Goal: Information Seeking & Learning: Learn about a topic

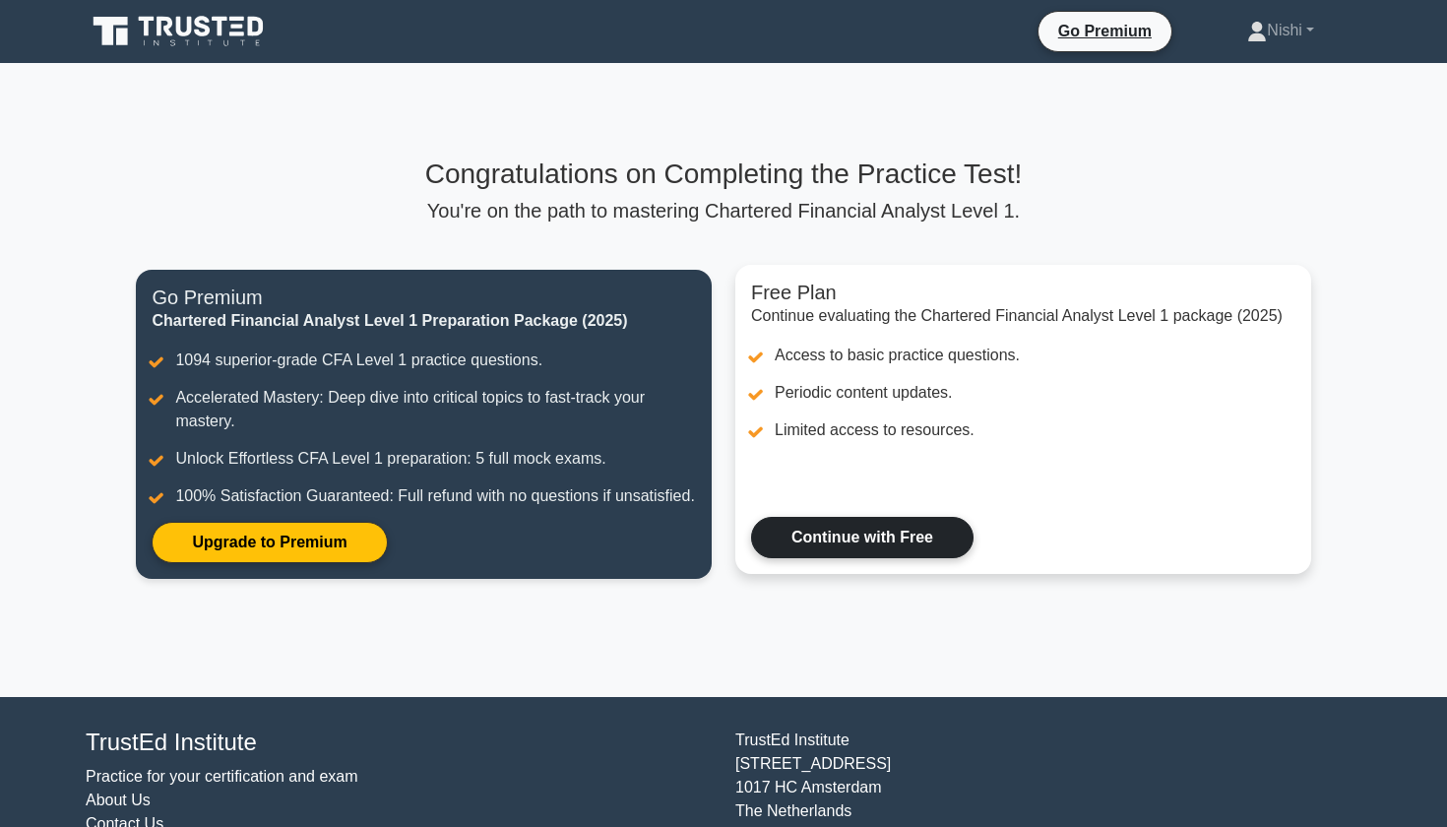
click at [871, 538] on link "Continue with Free" at bounding box center [862, 537] width 222 height 41
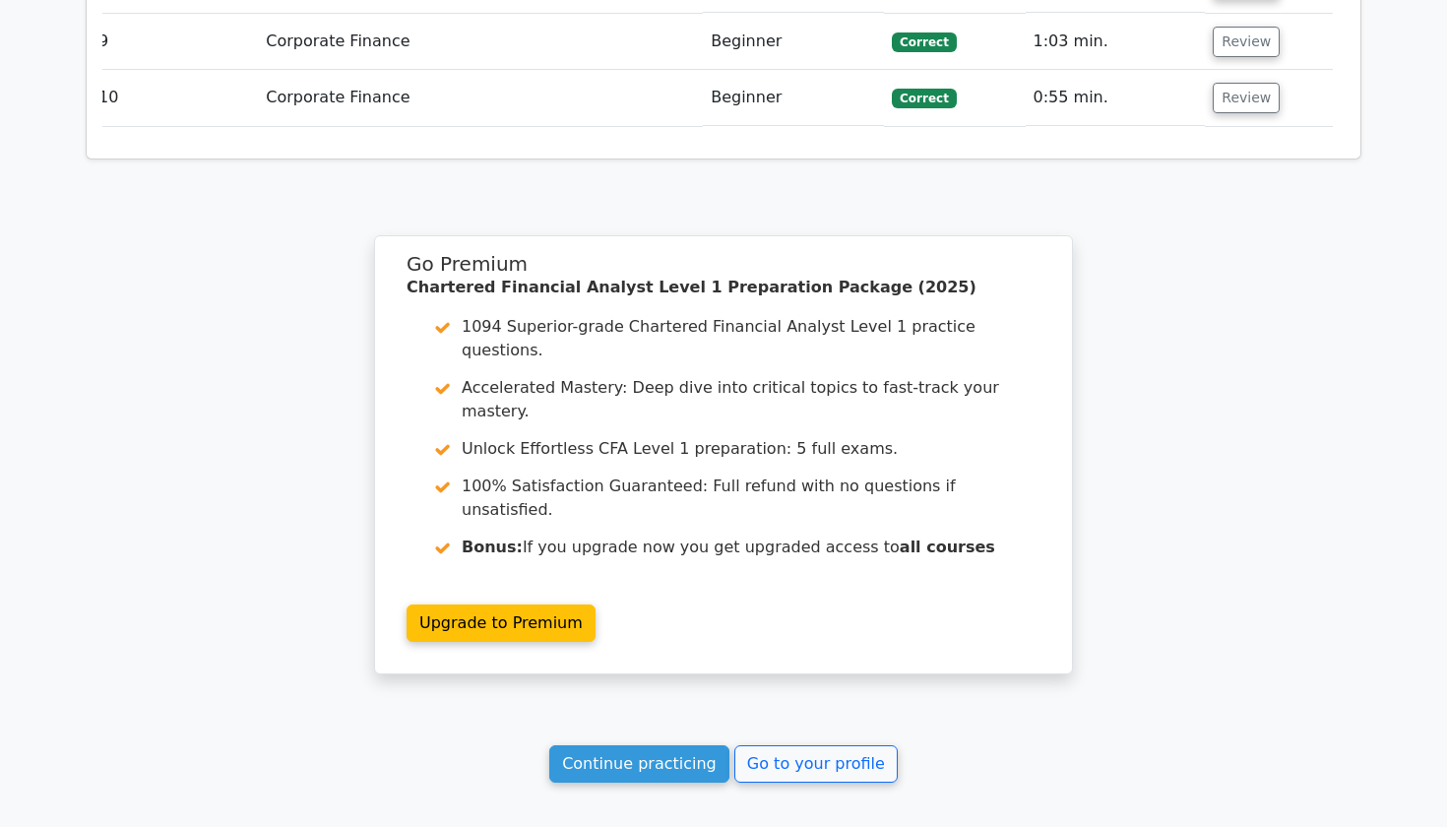
scroll to position [3211, 0]
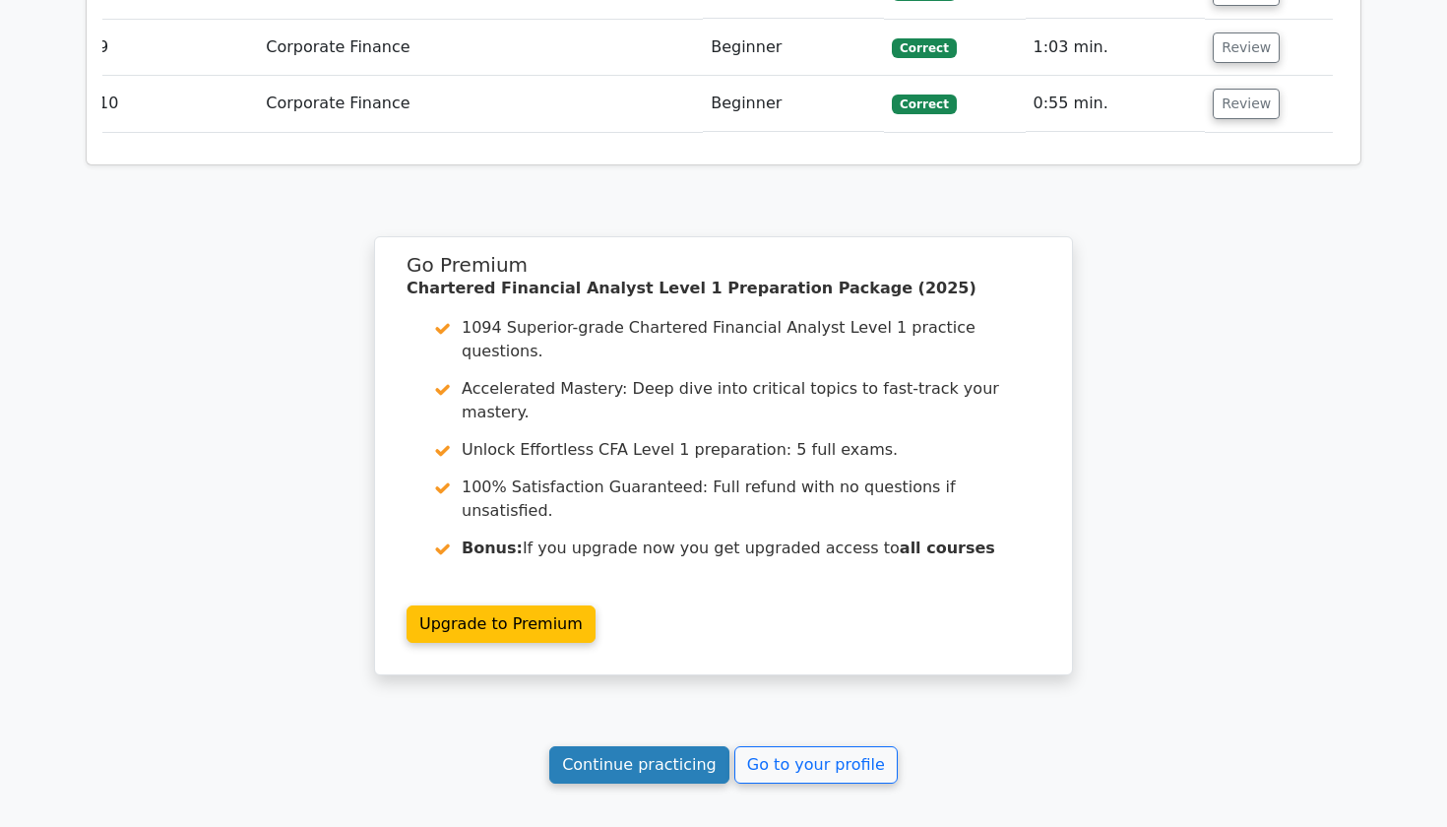
click at [697, 746] on link "Continue practicing" at bounding box center [639, 764] width 180 height 37
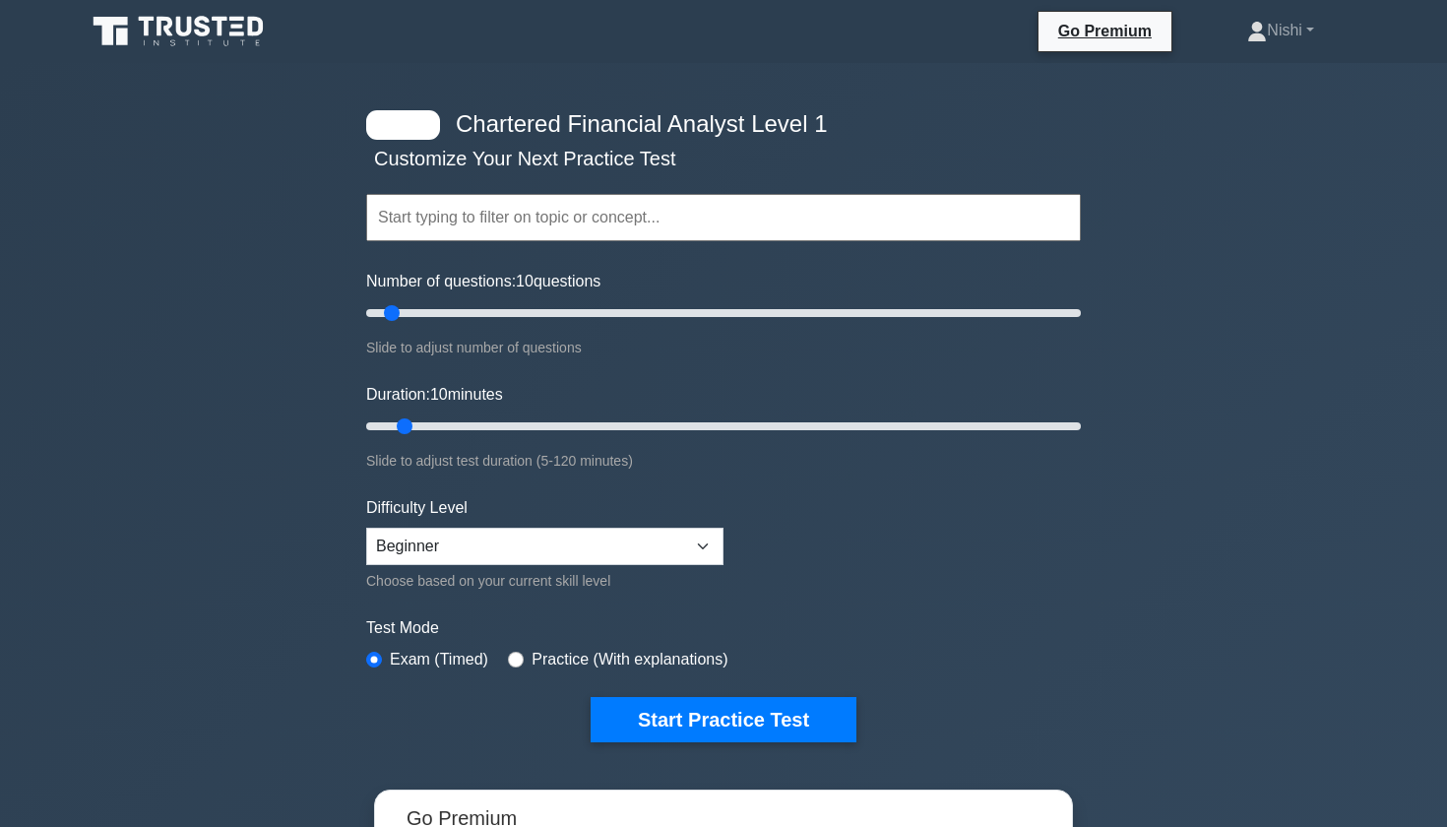
click at [474, 219] on input "text" at bounding box center [723, 217] width 715 height 47
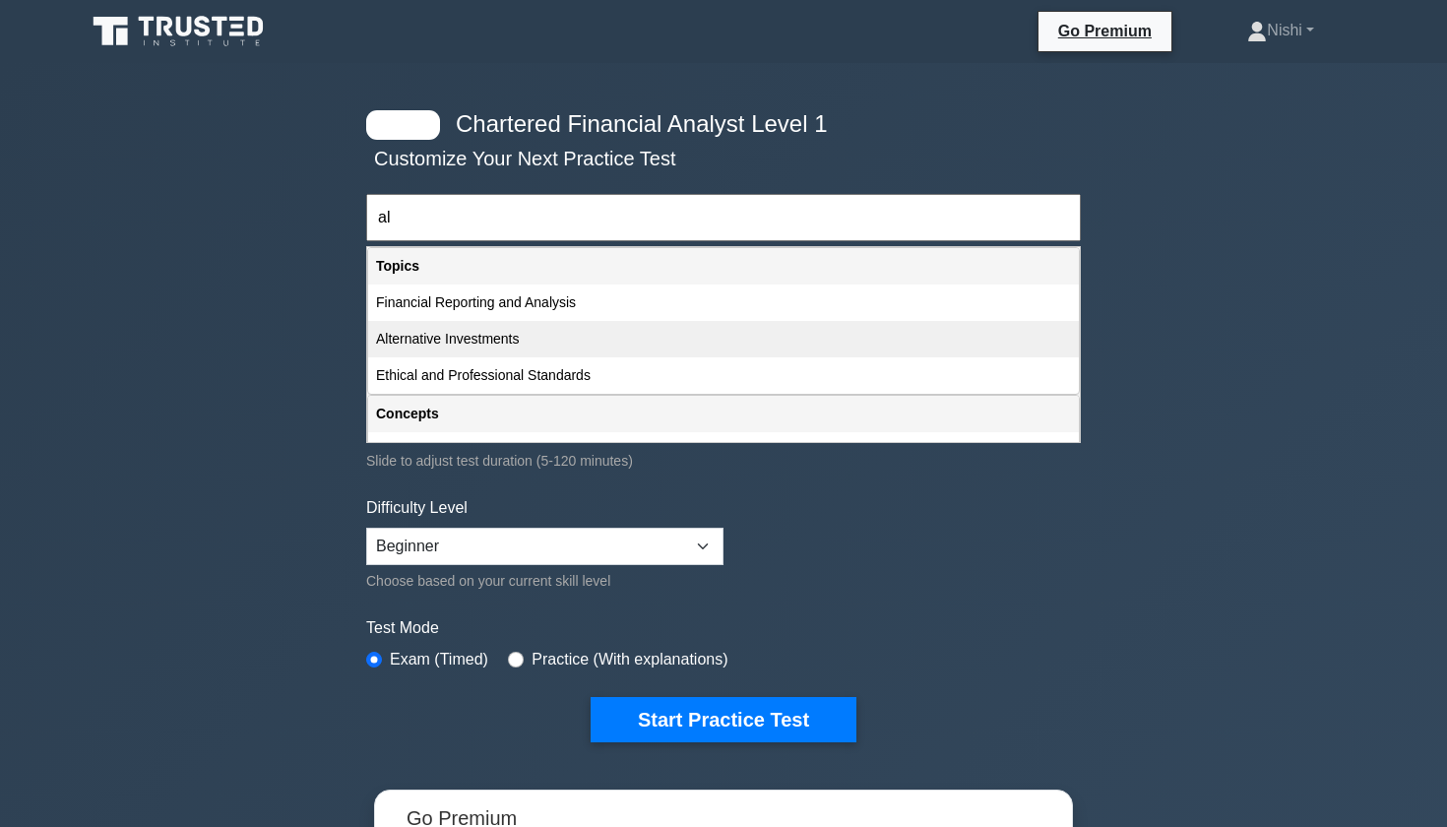
click at [427, 348] on div "Alternative Investments" at bounding box center [723, 339] width 711 height 36
type input "Alternative Investments"
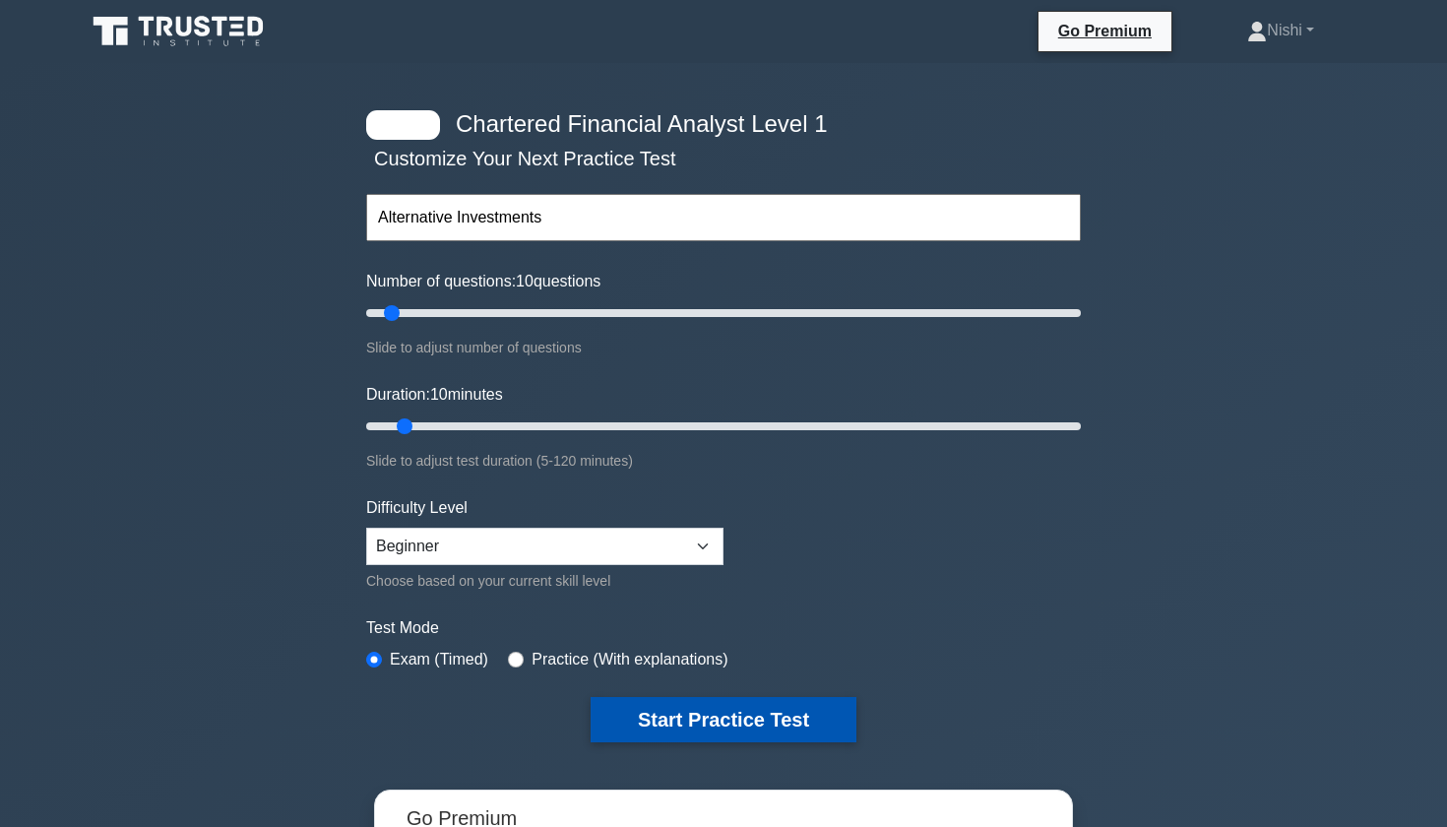
click at [720, 705] on button "Start Practice Test" at bounding box center [724, 719] width 266 height 45
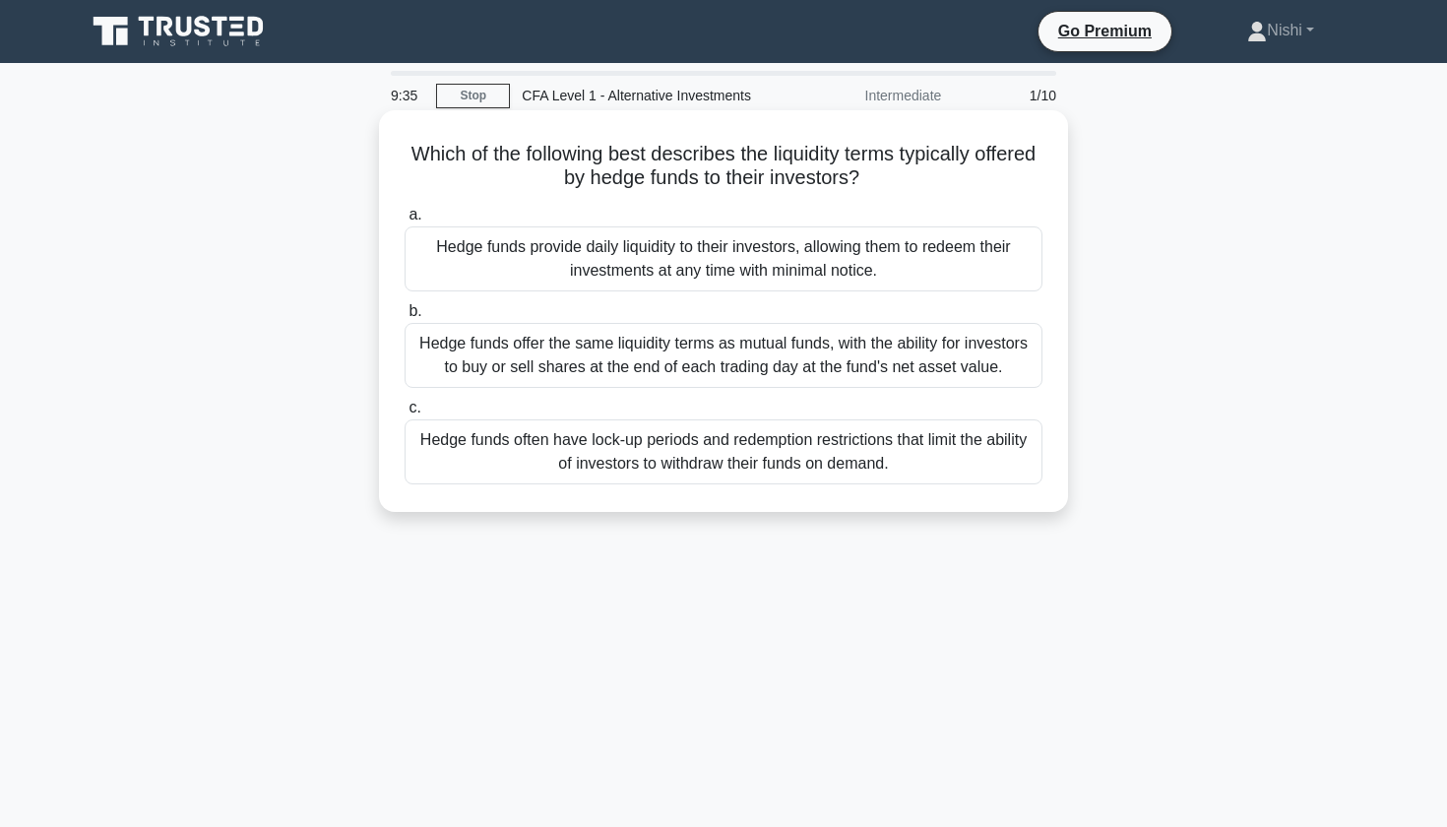
click at [745, 466] on div "Hedge funds often have lock-up periods and redemption restrictions that limit t…" at bounding box center [724, 451] width 638 height 65
click at [405, 414] on input "c. Hedge funds often have lock-up periods and redemption restrictions that limi…" at bounding box center [405, 408] width 0 height 13
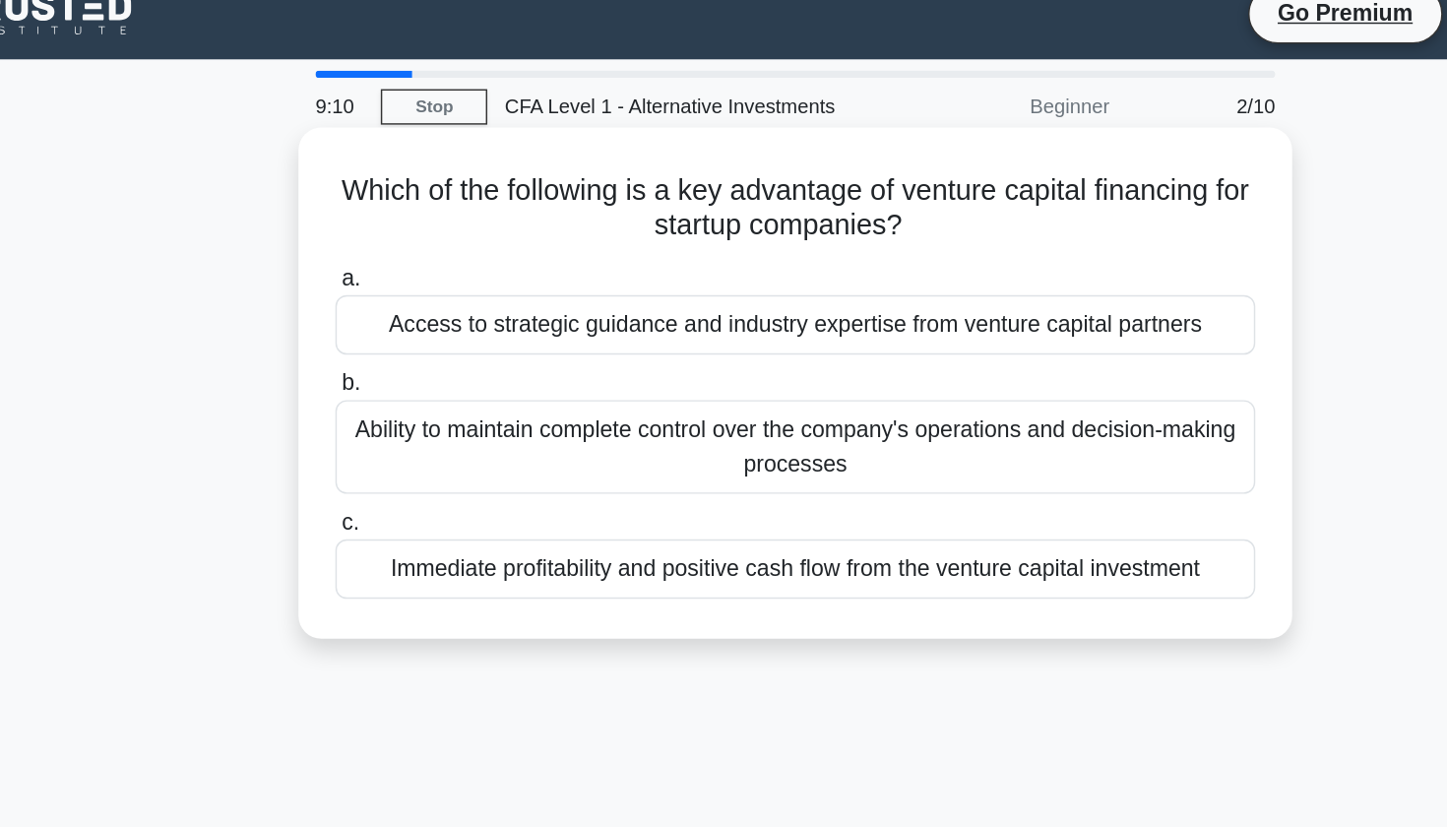
click at [526, 237] on div "Access to strategic guidance and industry expertise from venture capital partne…" at bounding box center [724, 246] width 638 height 41
click at [405, 221] on input "a. Access to strategic guidance and industry expertise from venture capital par…" at bounding box center [405, 215] width 0 height 13
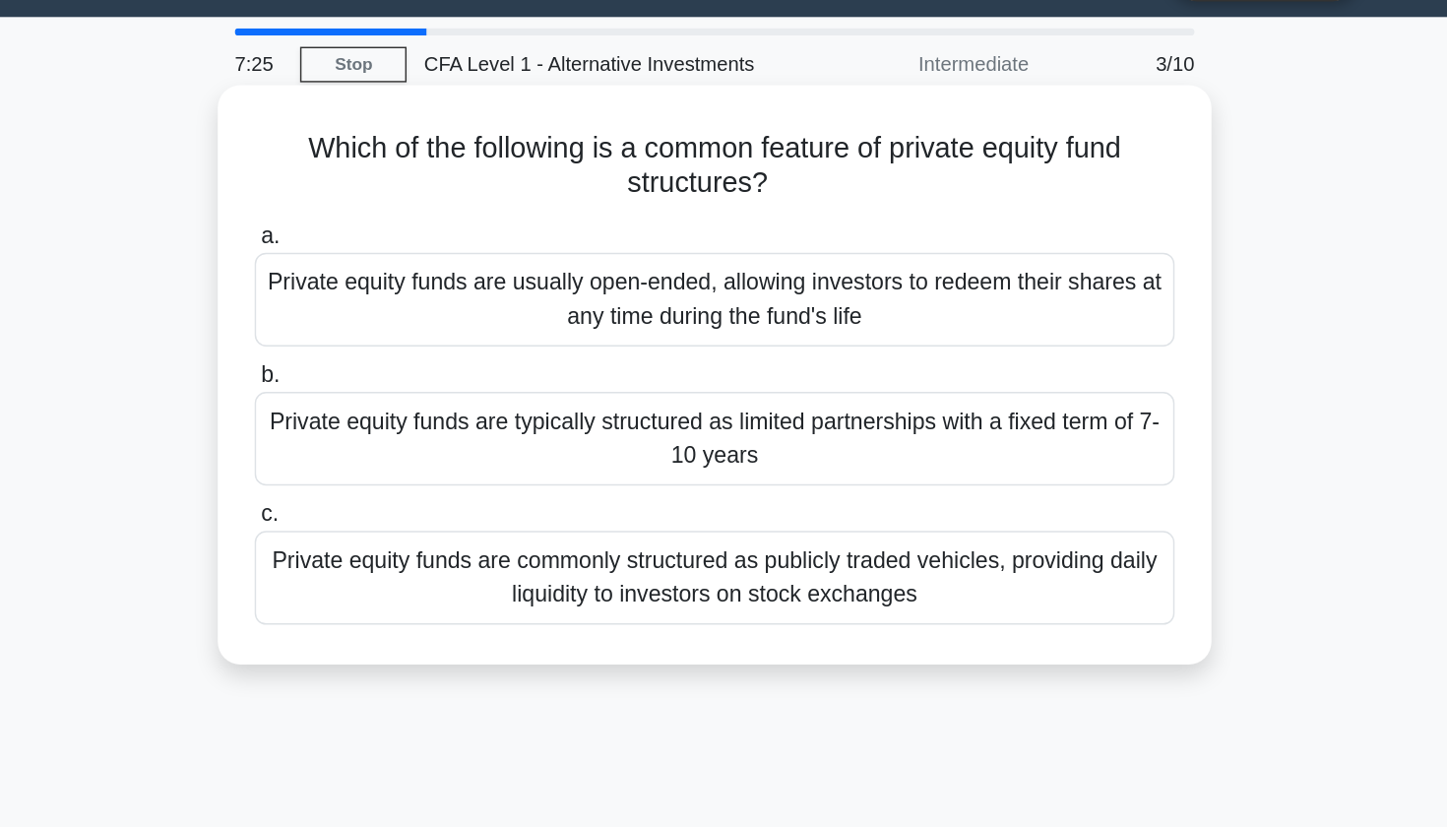
click at [564, 323] on div "Private equity funds are typically structured as limited partnerships with a fi…" at bounding box center [724, 355] width 638 height 65
click at [405, 305] on input "b. Private equity funds are typically structured as limited partnerships with a…" at bounding box center [405, 311] width 0 height 13
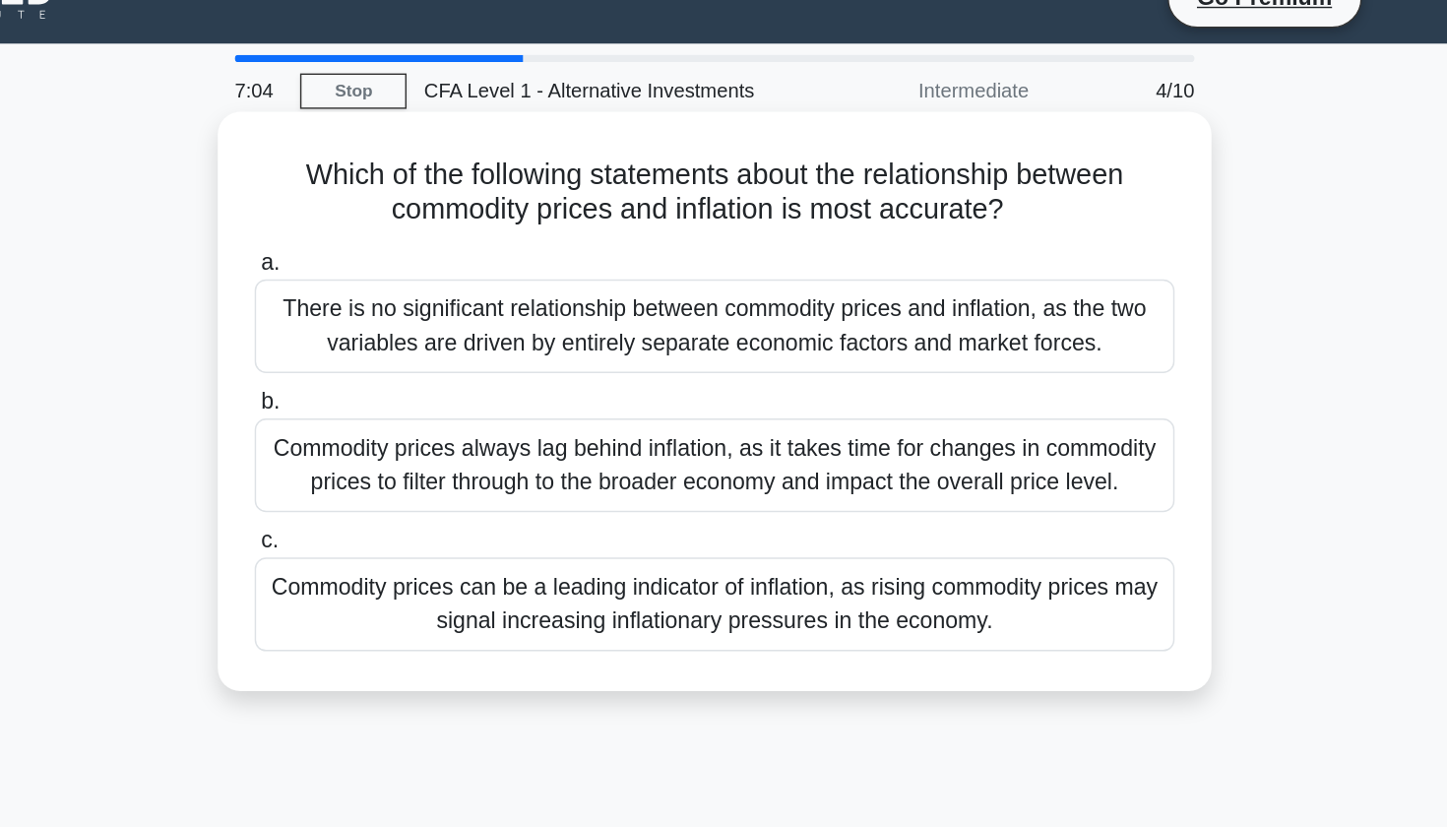
click at [405, 423] on div "Commodity prices can be a leading indicator of inflation, as rising commodity p…" at bounding box center [724, 451] width 638 height 65
click at [405, 414] on input "c. Commodity prices can be a leading indicator of inflation, as rising commodit…" at bounding box center [405, 408] width 0 height 13
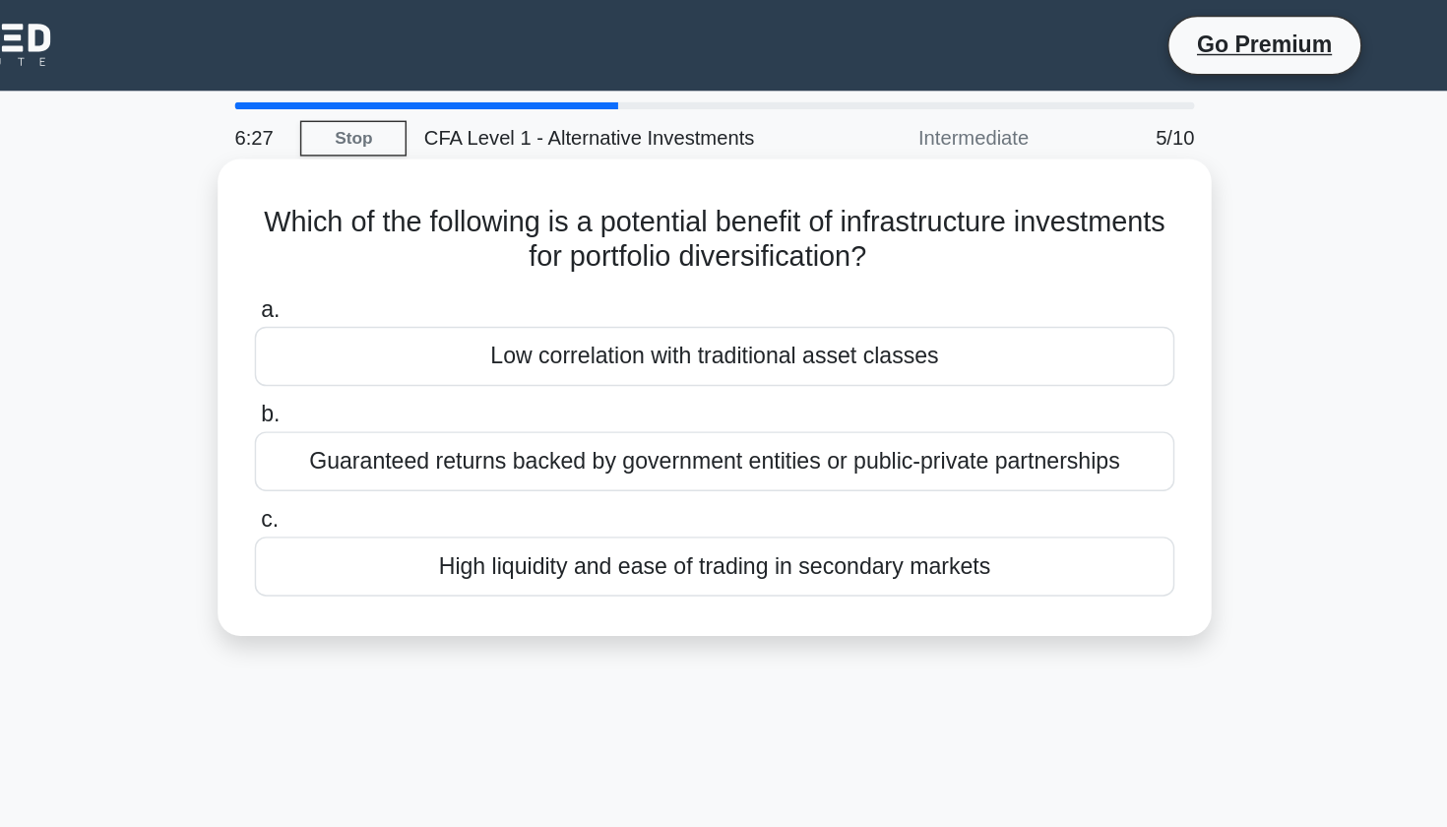
click at [542, 245] on div "Low correlation with traditional asset classes" at bounding box center [724, 246] width 638 height 41
click at [405, 221] on input "a. Low correlation with traditional asset classes" at bounding box center [405, 215] width 0 height 13
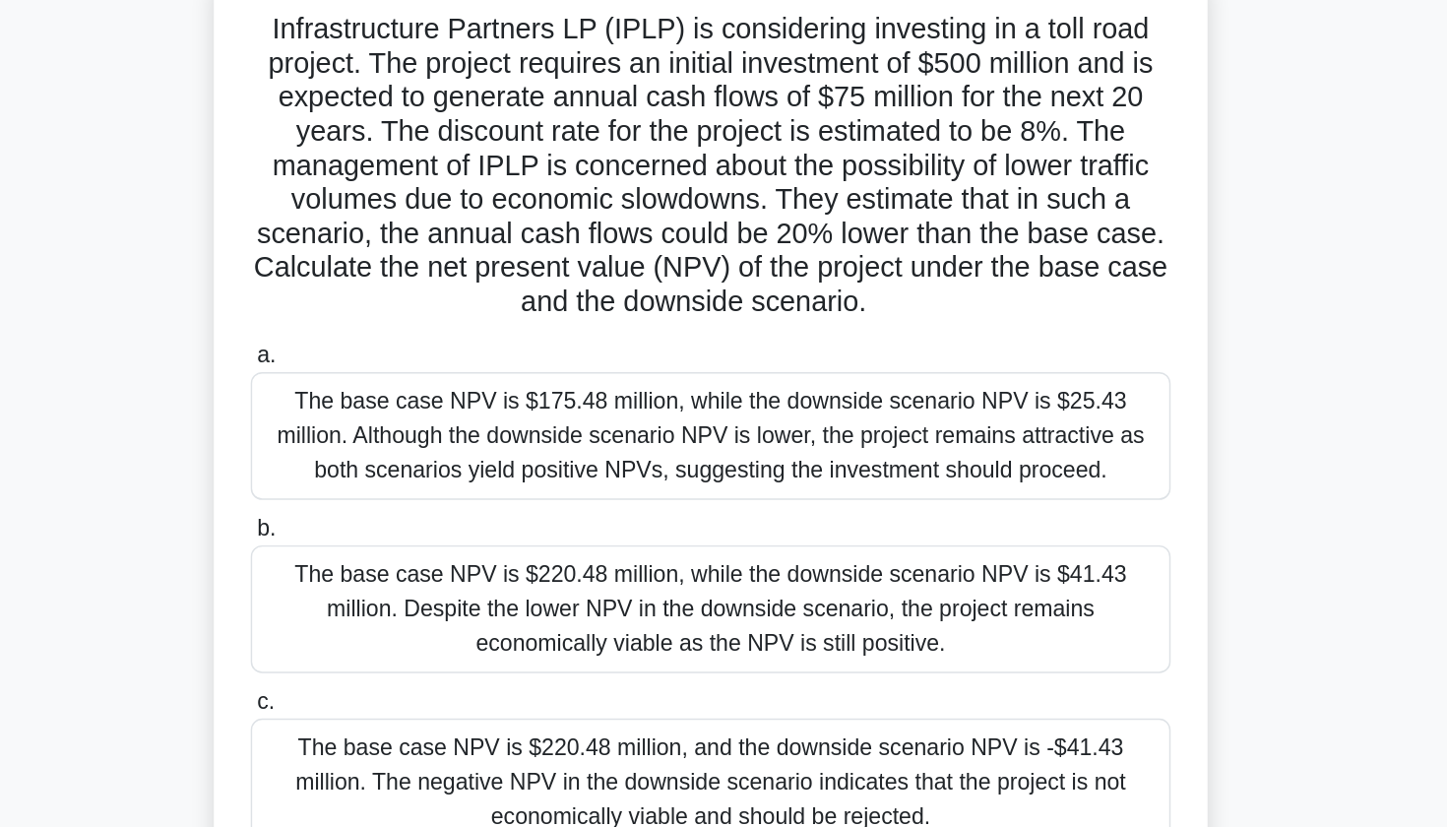
scroll to position [7, 0]
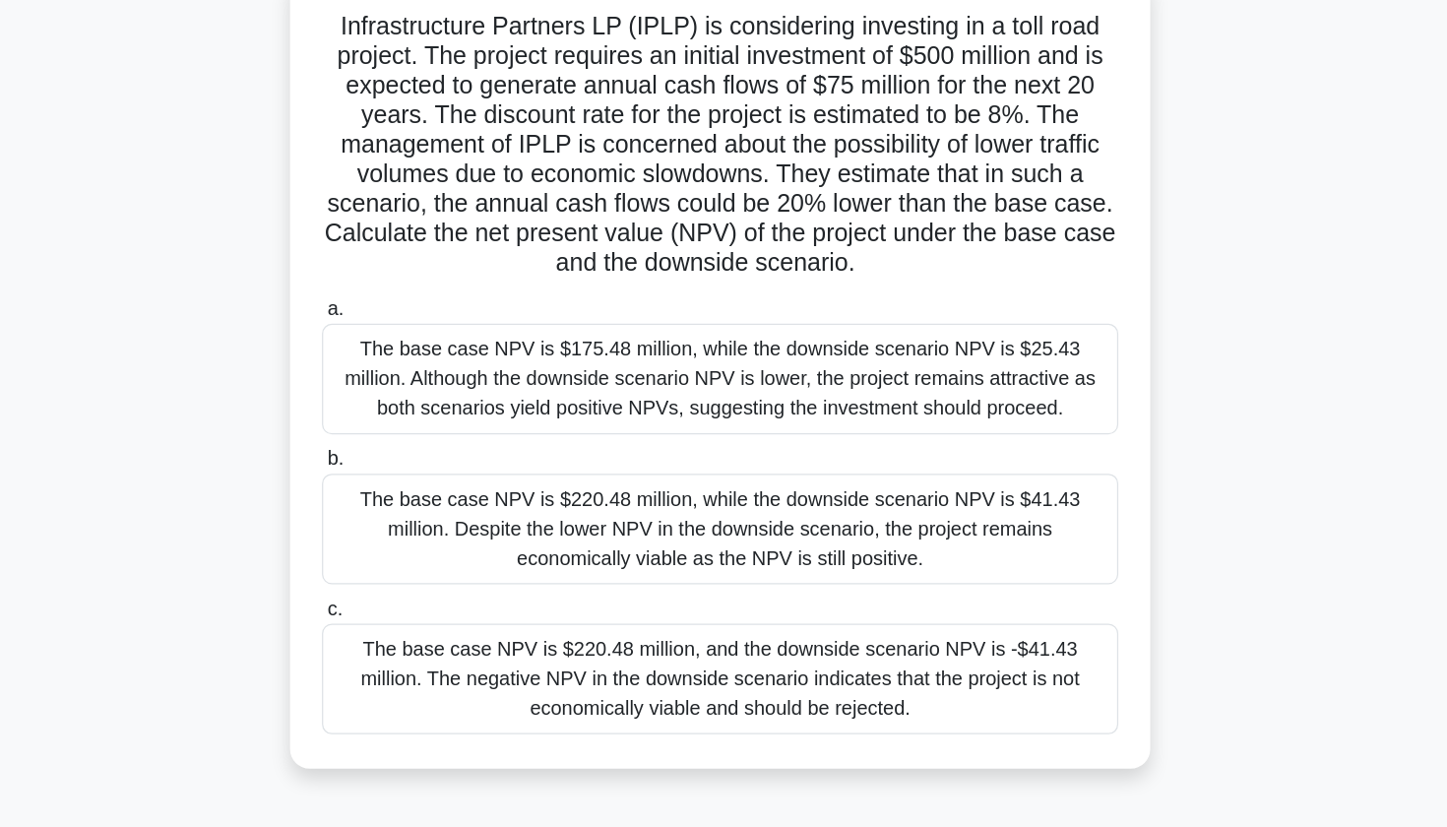
click at [531, 385] on div "The base case NPV is $175.48 million, while the downside scenario NPV is $25.43…" at bounding box center [724, 429] width 638 height 89
click at [405, 367] on input "a. The base case NPV is $175.48 million, while the downside scenario NPV is $25…" at bounding box center [405, 373] width 0 height 13
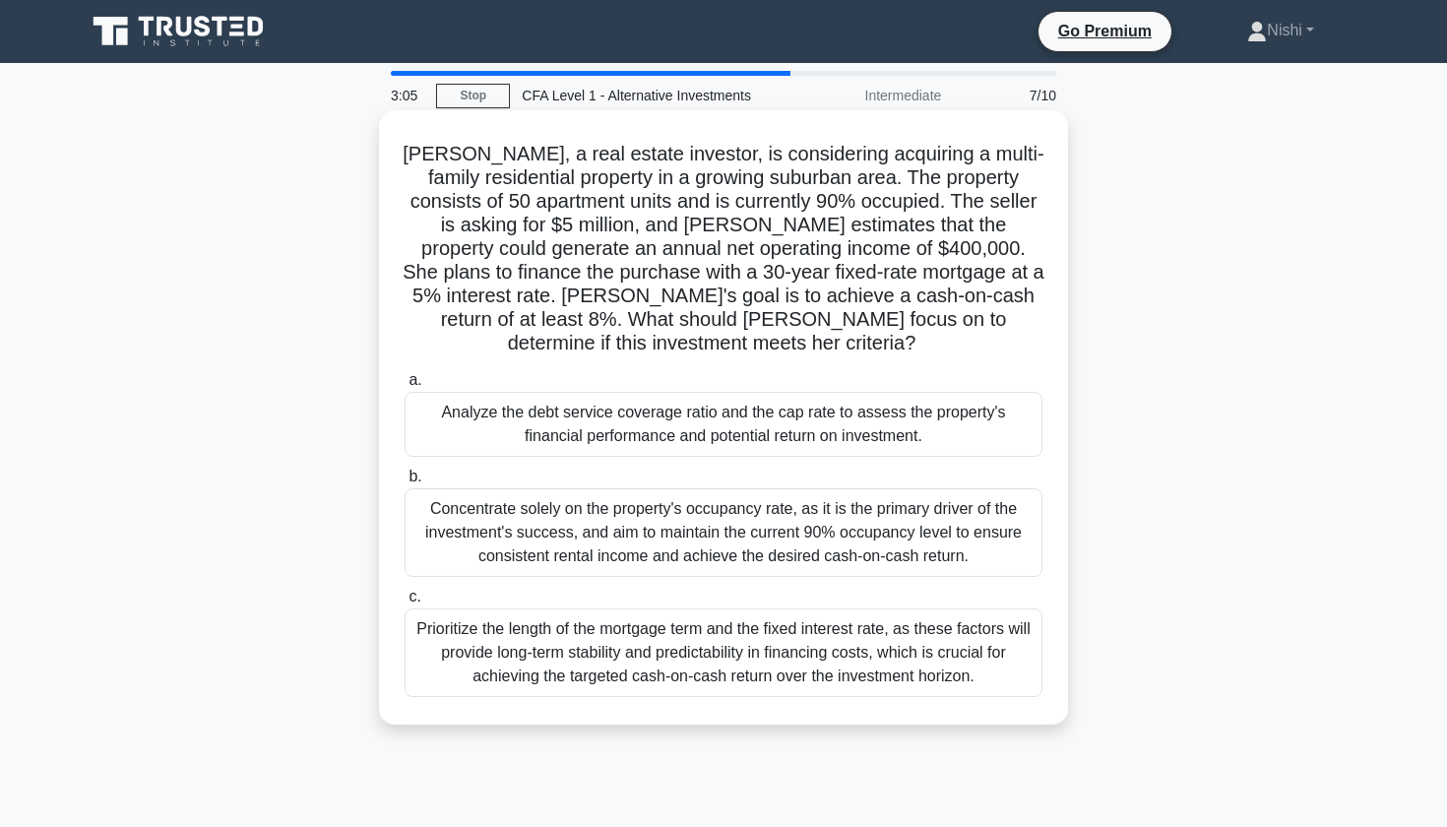
scroll to position [0, 0]
click at [805, 654] on div "Prioritize the length of the mortgage term and the fixed interest rate, as thes…" at bounding box center [724, 652] width 638 height 89
click at [405, 603] on input "c. Prioritize the length of the mortgage term and the fixed interest rate, as t…" at bounding box center [405, 597] width 0 height 13
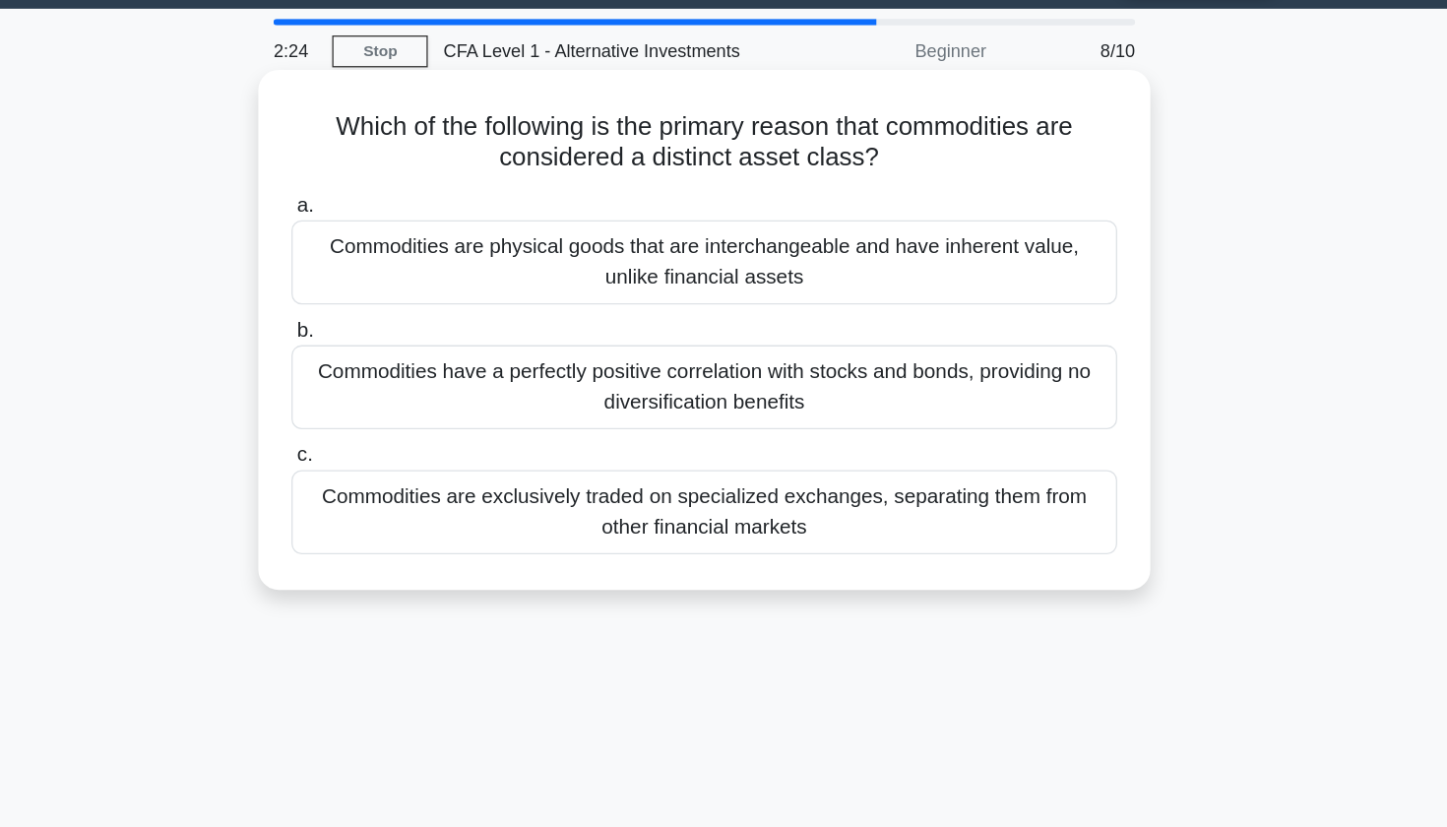
click at [635, 226] on div "Commodities are physical goods that are interchangeable and have inherent value…" at bounding box center [724, 258] width 638 height 65
click at [405, 211] on input "a. Commodities are physical goods that are interchangeable and have inherent va…" at bounding box center [405, 215] width 0 height 13
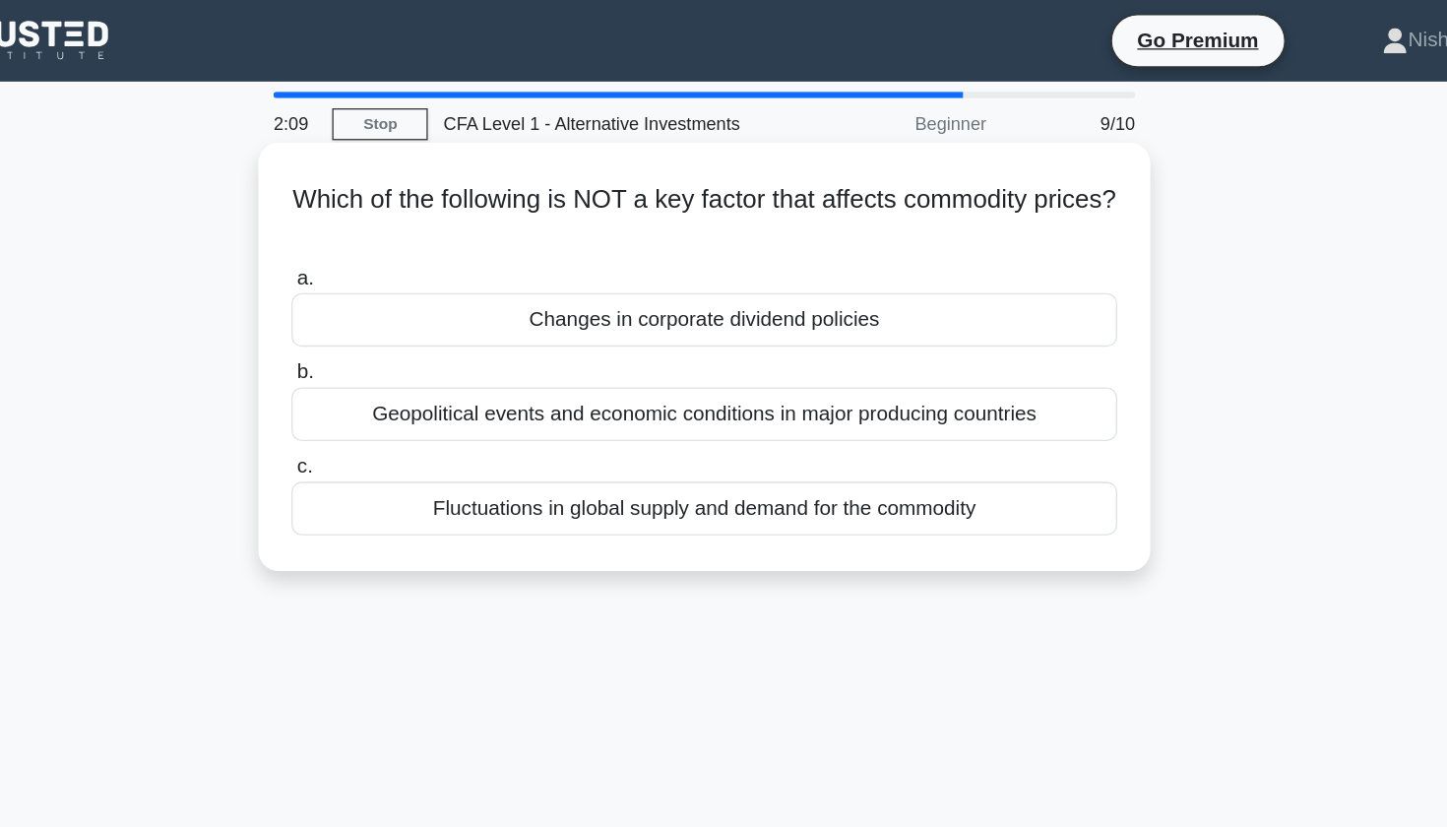
click at [621, 247] on div "Changes in corporate dividend policies" at bounding box center [724, 246] width 638 height 41
click at [405, 221] on input "a. Changes in corporate dividend policies" at bounding box center [405, 215] width 0 height 13
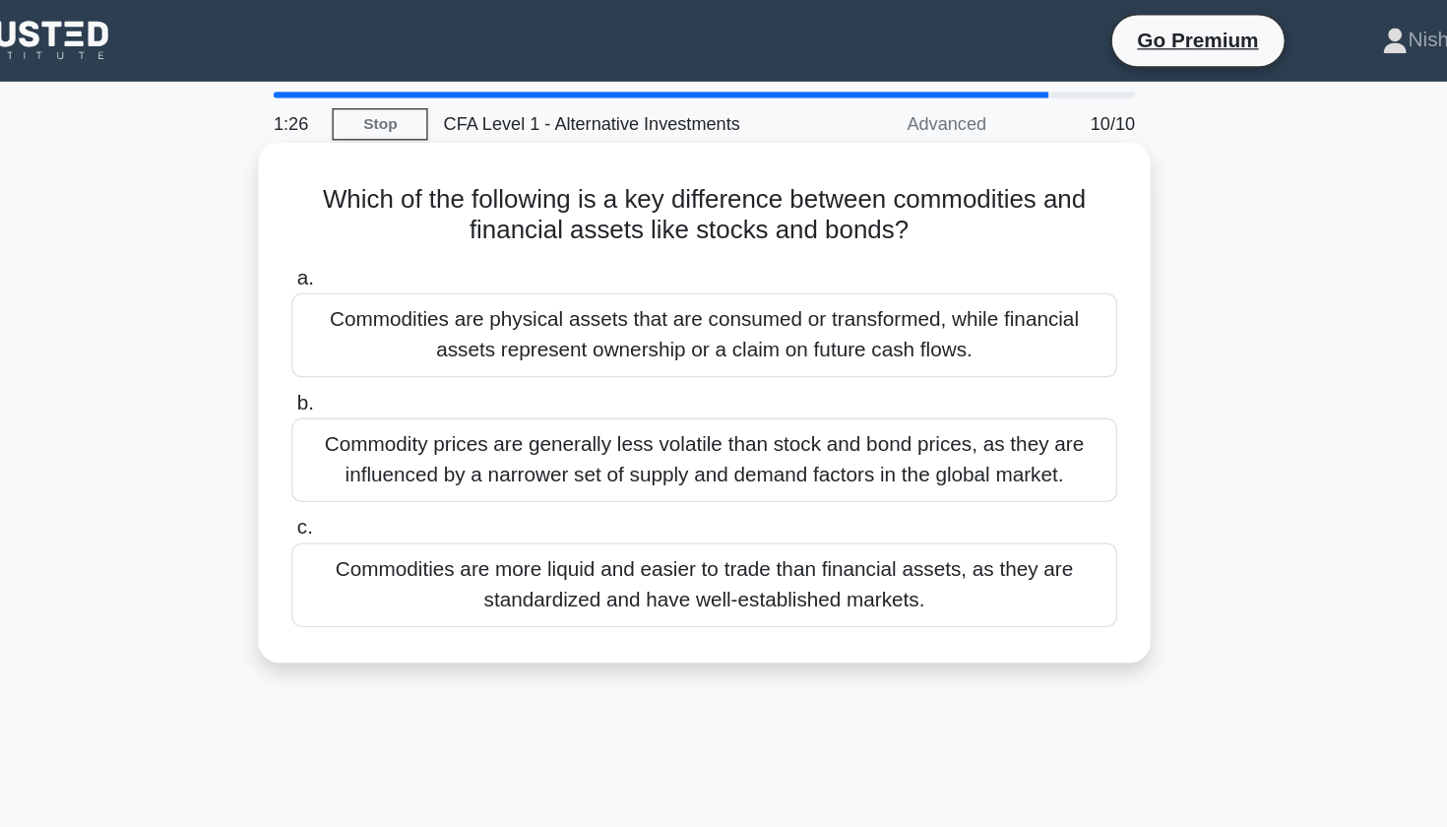
click at [568, 258] on div "Commodities are physical assets that are consumed or transformed, while financi…" at bounding box center [724, 258] width 638 height 65
click at [405, 221] on input "a. Commodities are physical assets that are consumed or transformed, while fina…" at bounding box center [405, 215] width 0 height 13
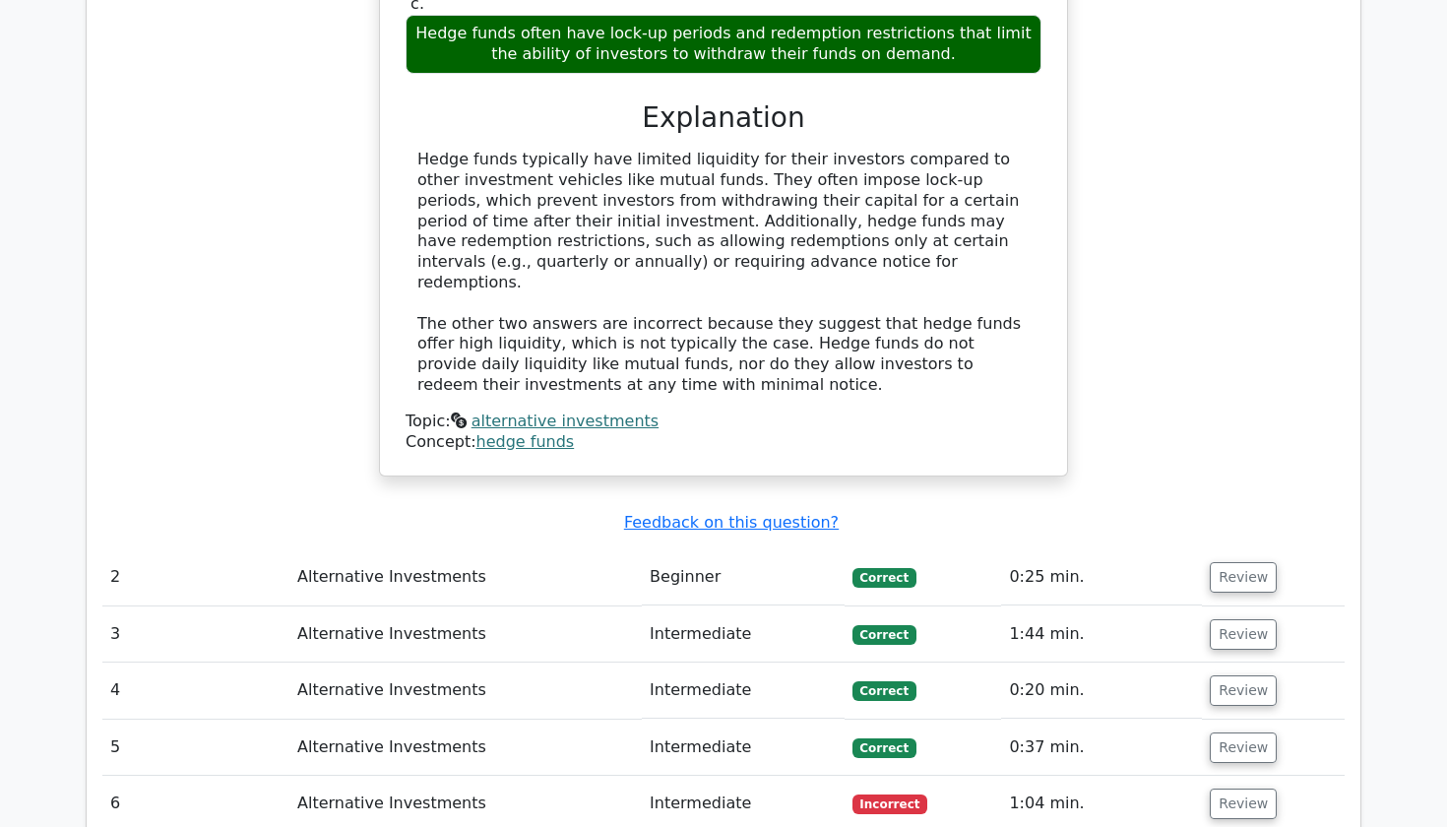
scroll to position [2072, 0]
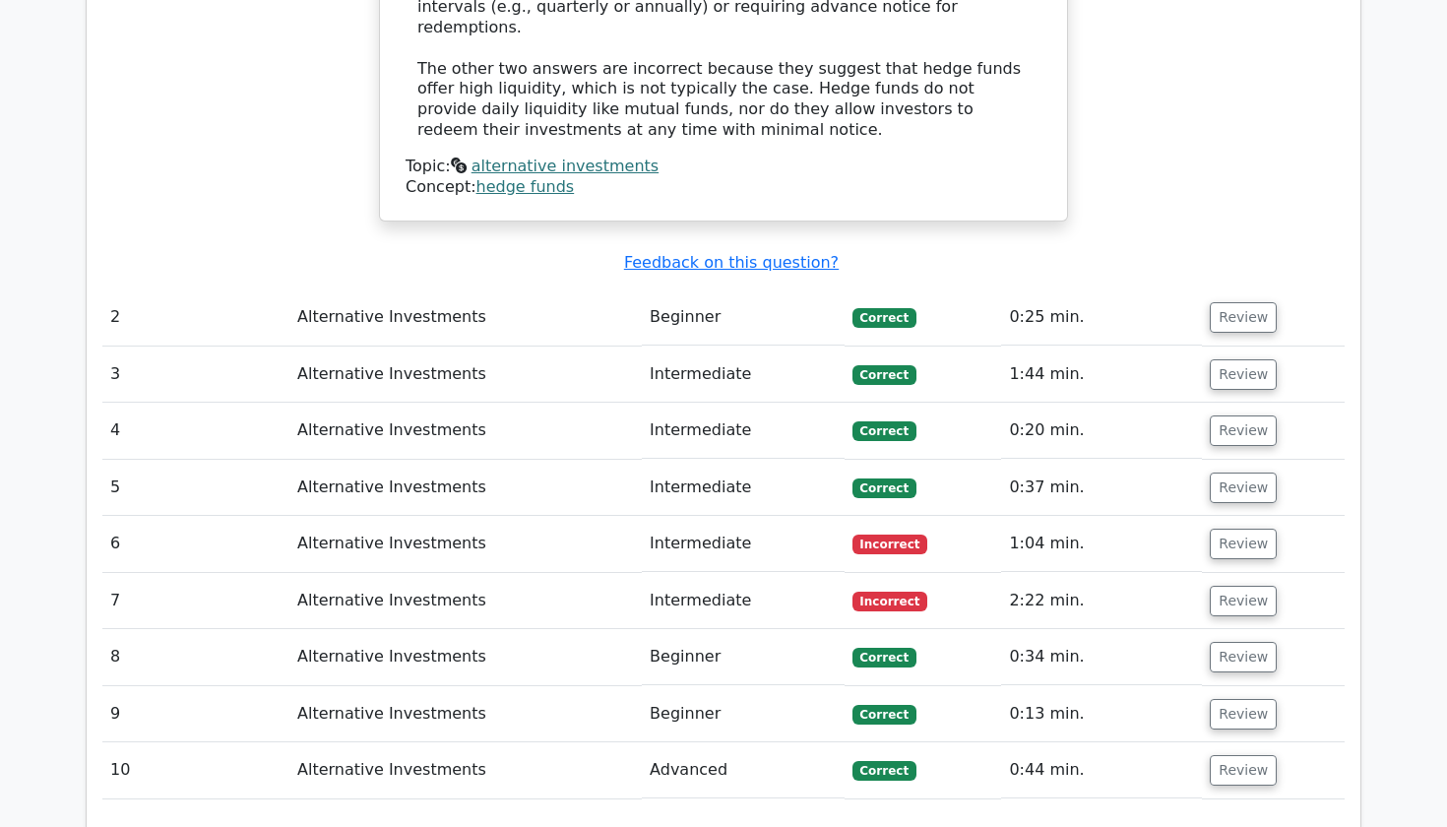
click at [750, 573] on td "Intermediate" at bounding box center [743, 601] width 202 height 56
click at [626, 573] on td "Alternative Investments" at bounding box center [465, 601] width 352 height 56
click at [1223, 586] on button "Review" at bounding box center [1243, 601] width 67 height 31
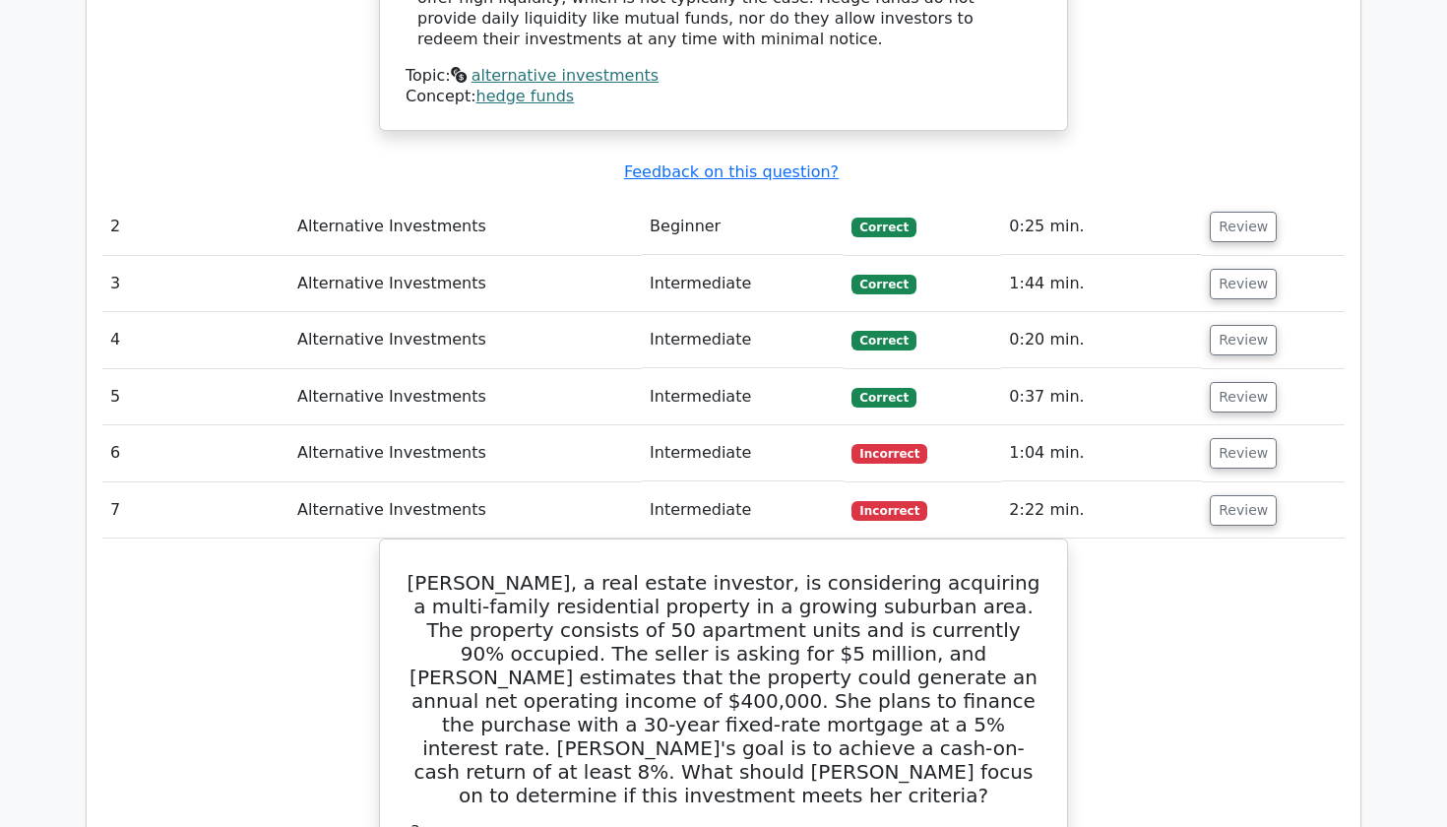
scroll to position [2158, 0]
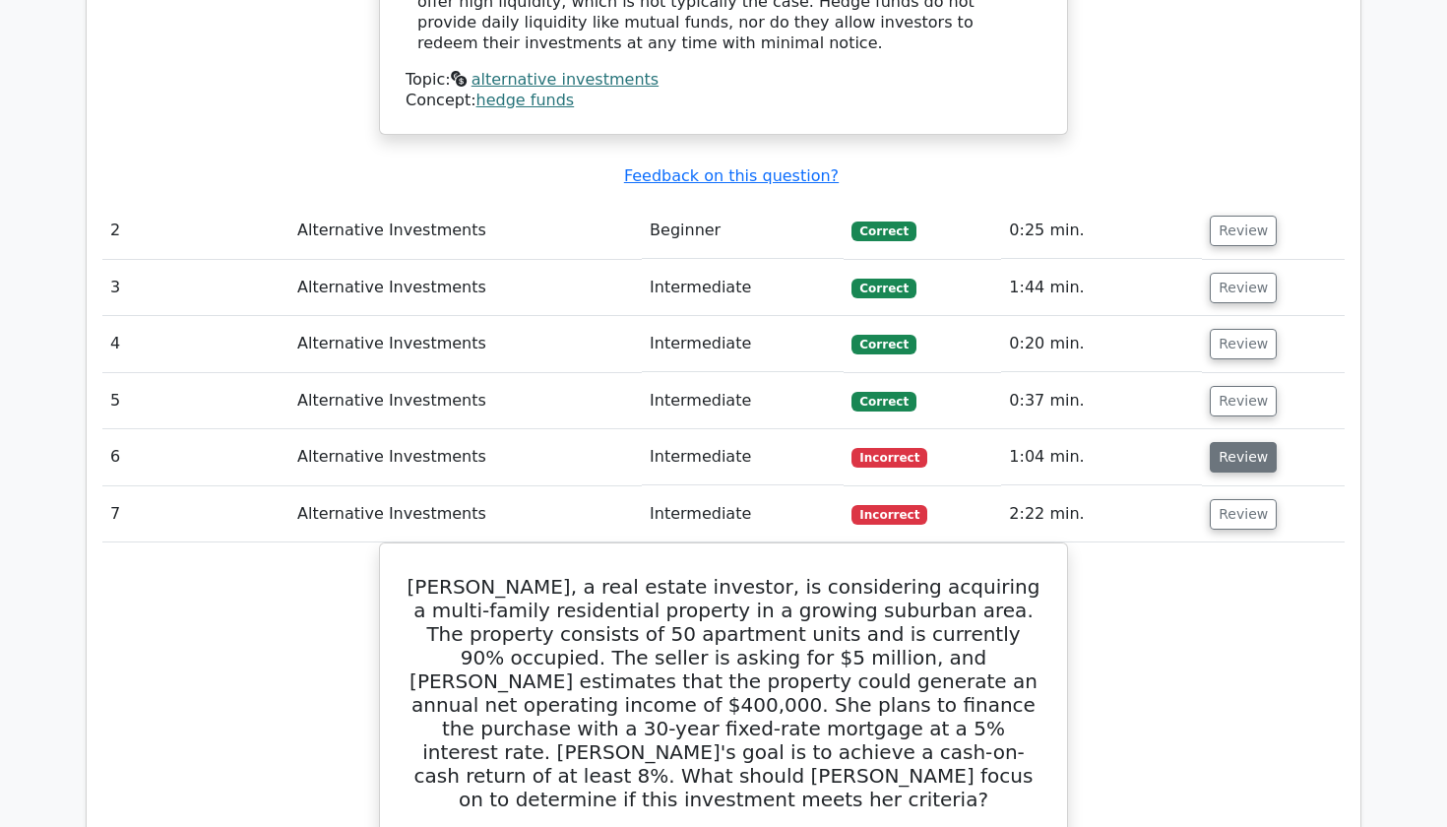
click at [1251, 442] on button "Review" at bounding box center [1243, 457] width 67 height 31
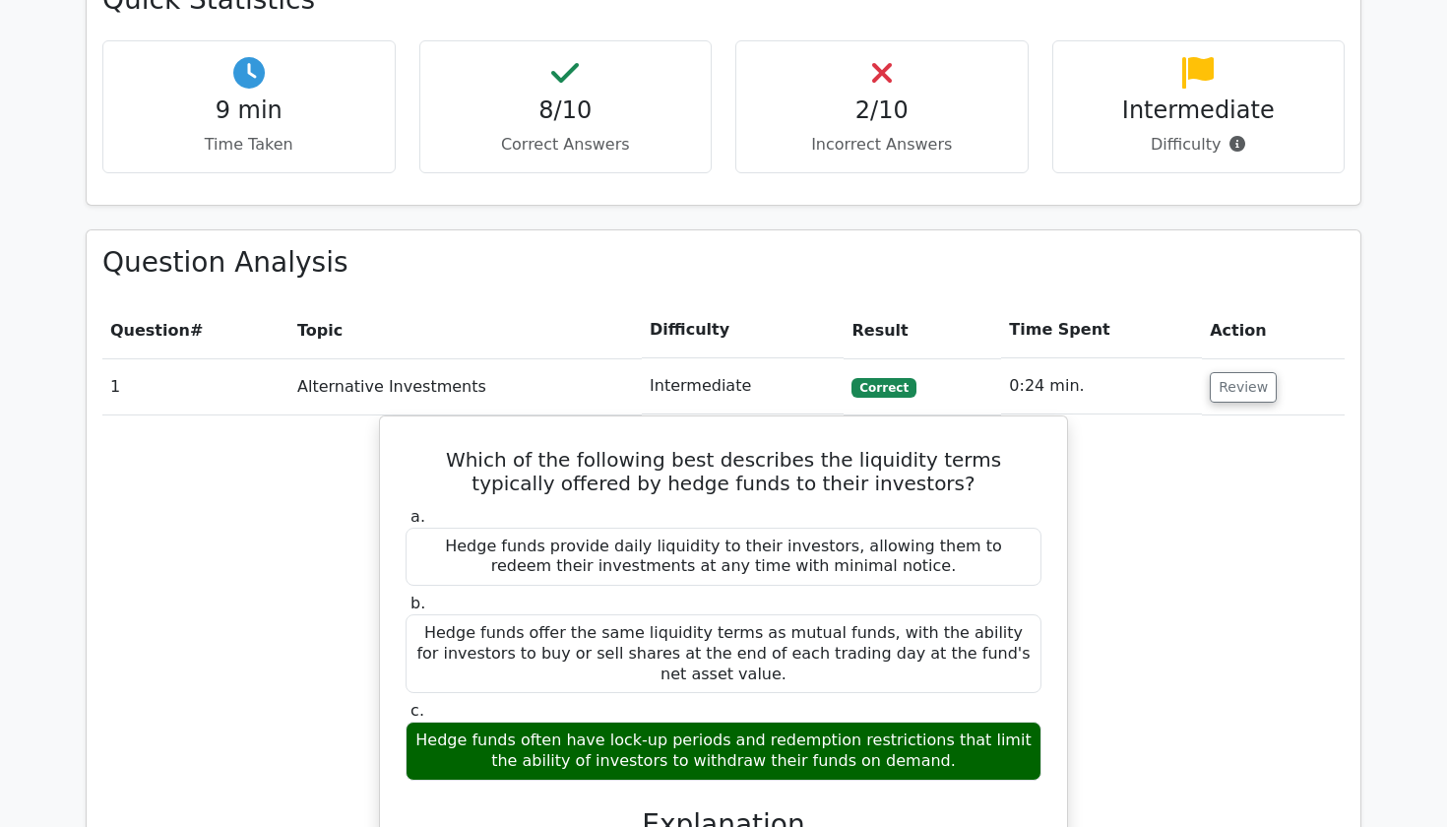
scroll to position [1218, 0]
